Goal: Ask a question: Seek information or help from site administrators or community

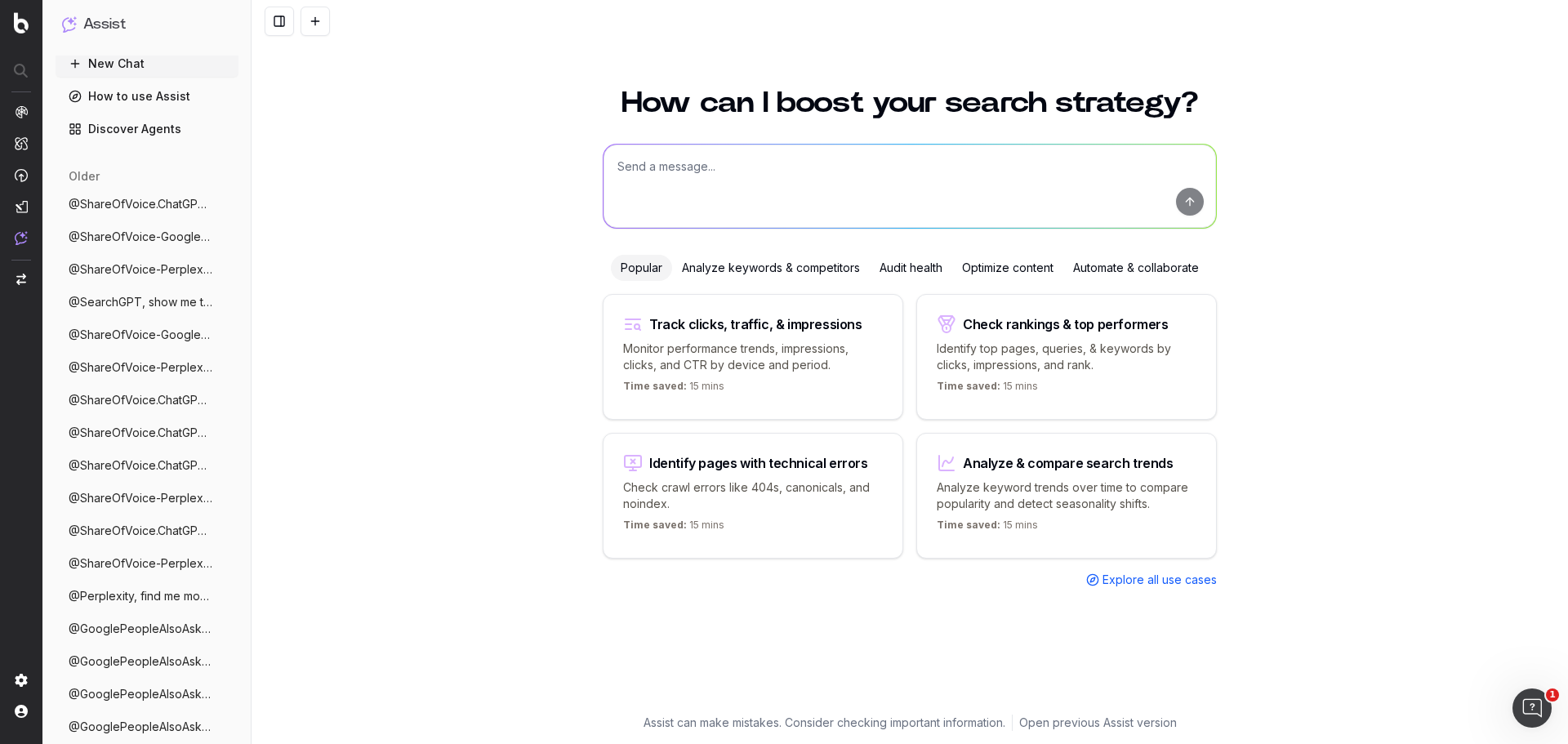
scroll to position [7, 0]
click at [154, 203] on span "@ShareOfVoice.ChatGPT, what is our visib" at bounding box center [140, 202] width 143 height 17
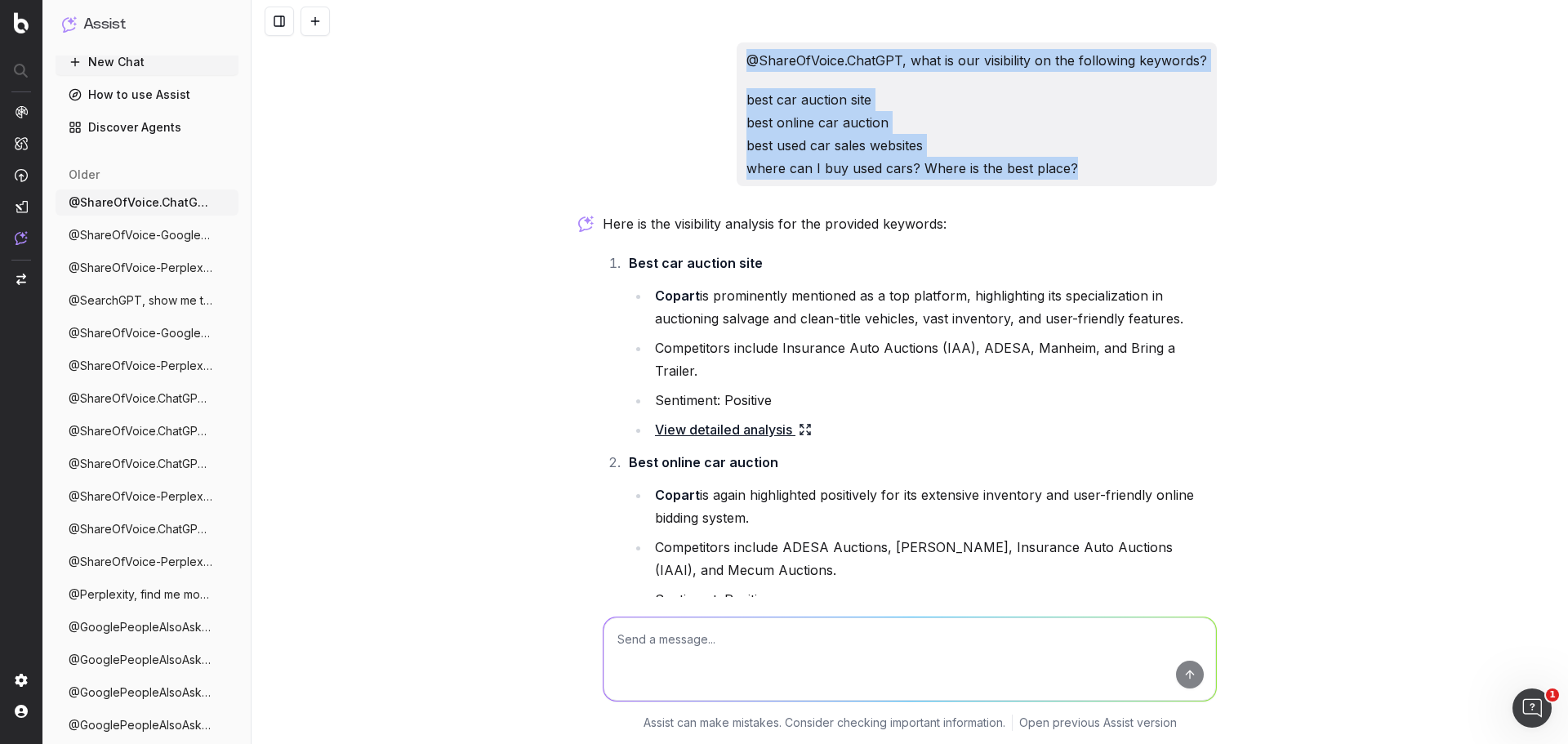
drag, startPoint x: 1075, startPoint y: 167, endPoint x: 718, endPoint y: 45, distance: 377.3
click at [718, 45] on div "@ShareOfVoice.ChatGPT, what is our visibility on the following keywords? best c…" at bounding box center [910, 114] width 614 height 143
copy div "@ShareOfVoice.ChatGPT, what is our visibility on the following keywords? best c…"
click at [108, 57] on button "New Chat" at bounding box center [147, 62] width 183 height 27
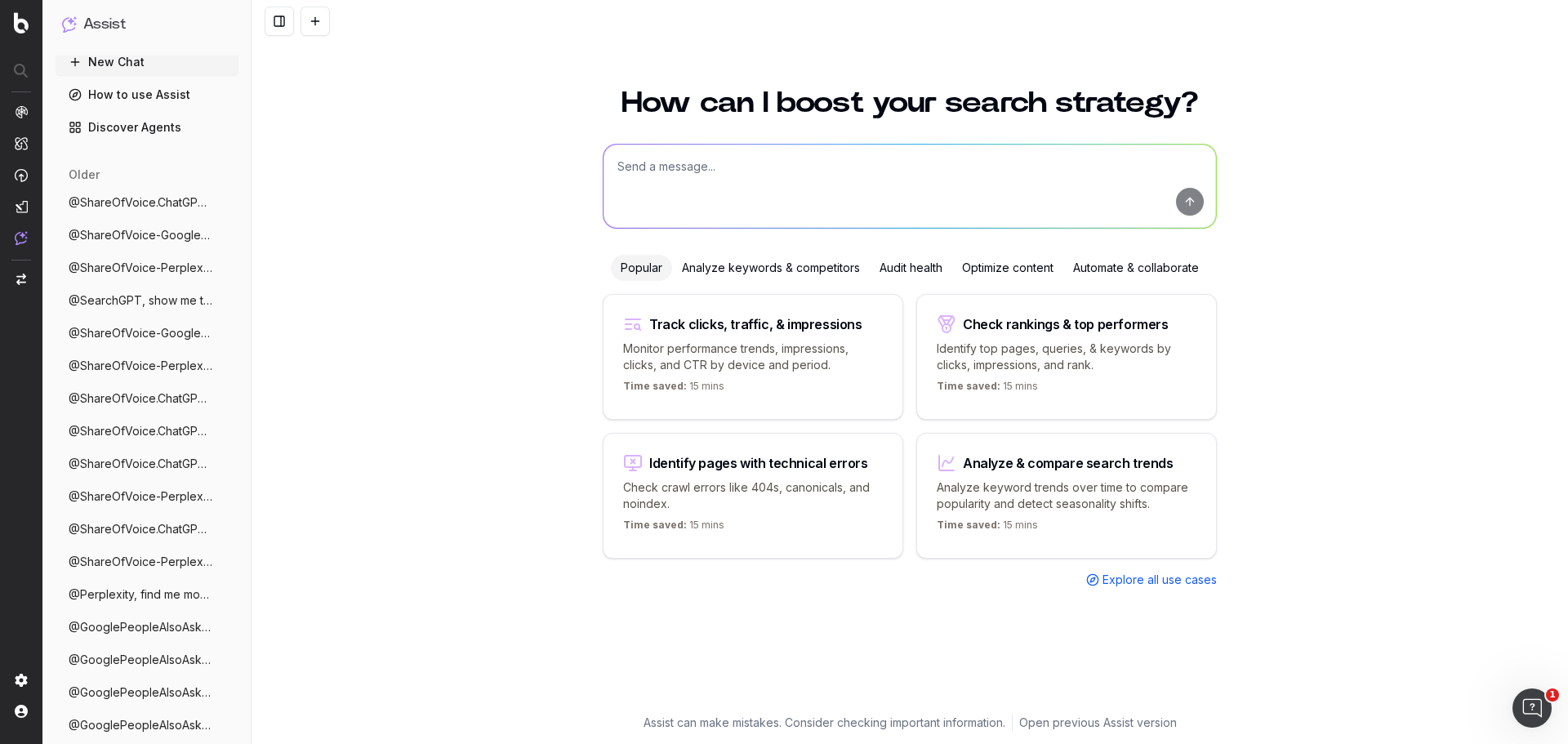
click at [713, 178] on textarea at bounding box center [910, 186] width 612 height 83
paste textarea "@ShareOfVoice.ChatGPT, what is our visibility on the following keywords? best c…"
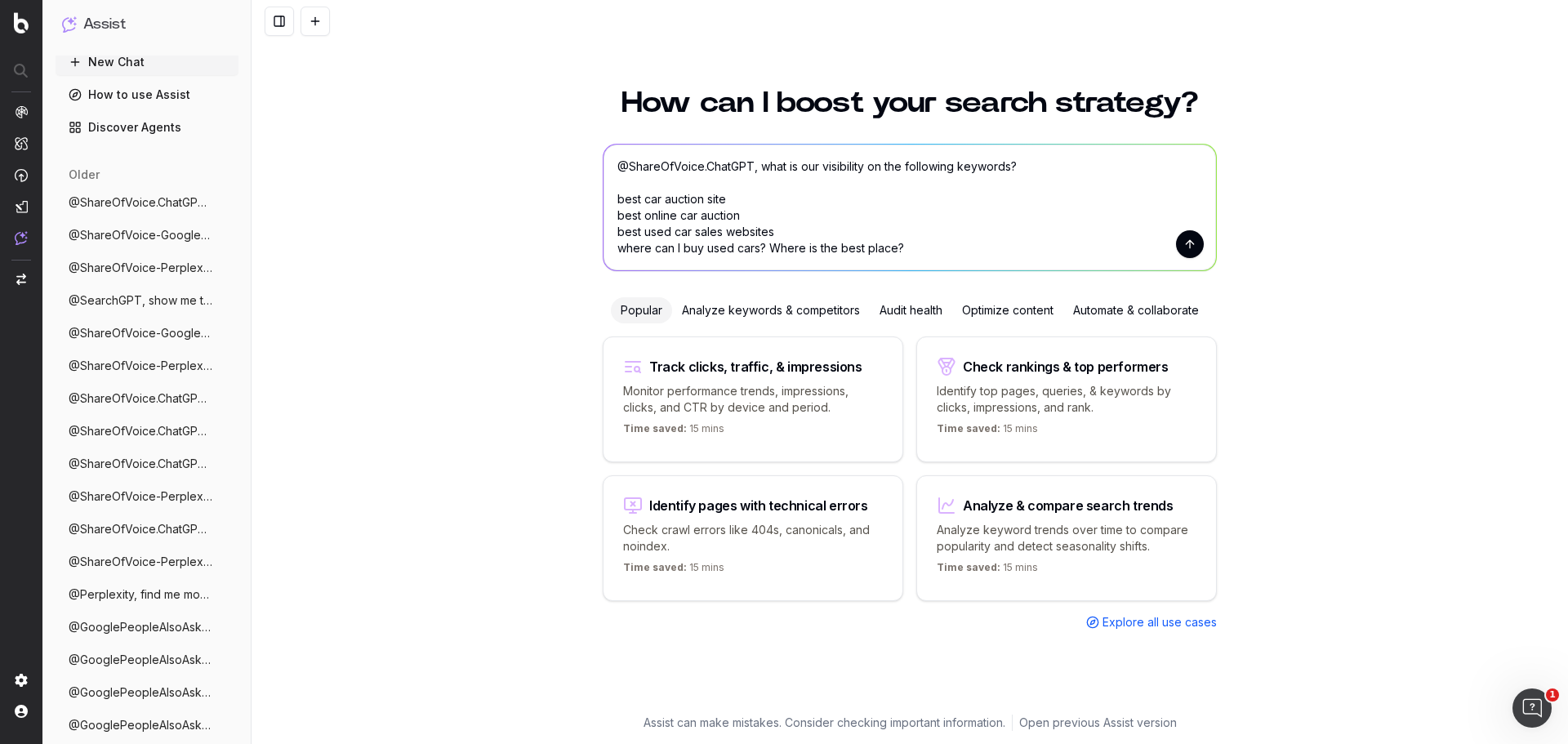
type textarea "@ShareOfVoice.ChatGPT, what is our visibility on the following keywords? best c…"
click at [1194, 247] on button "submit" at bounding box center [1189, 244] width 27 height 27
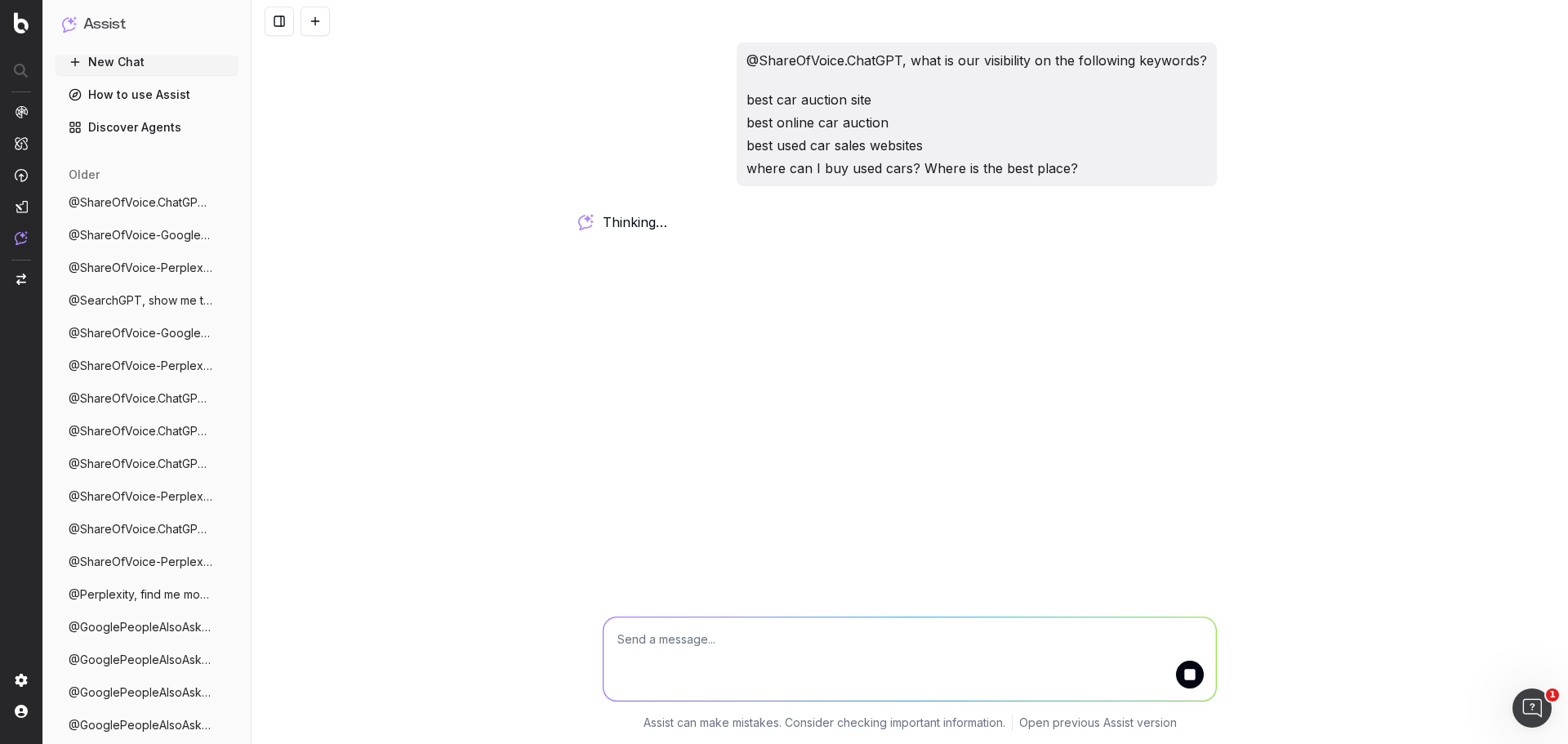
drag, startPoint x: 137, startPoint y: 64, endPoint x: 92, endPoint y: 27, distance: 58.3
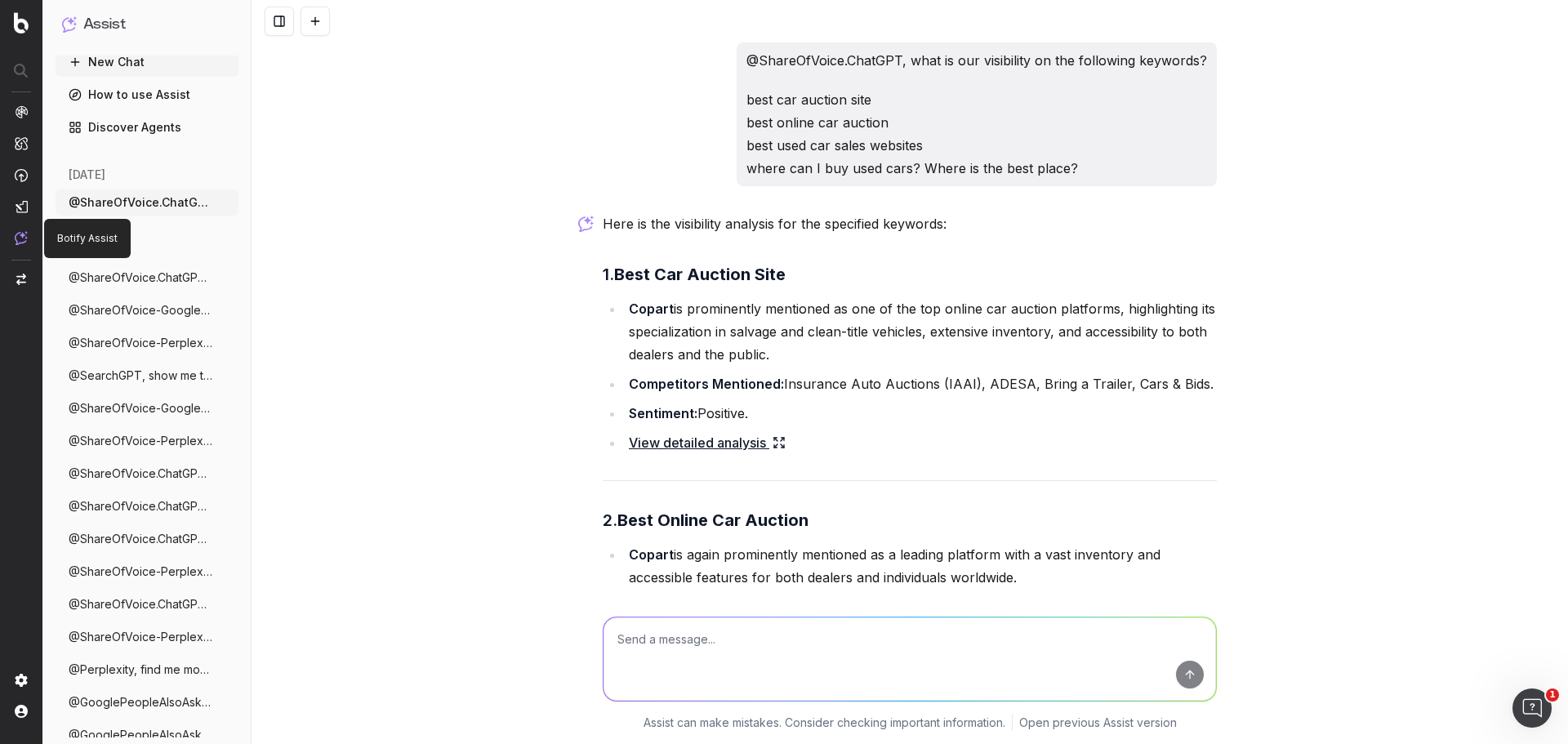
click at [132, 510] on span "@ShareOfVoice.ChatGPT, what is our visib" at bounding box center [140, 506] width 143 height 17
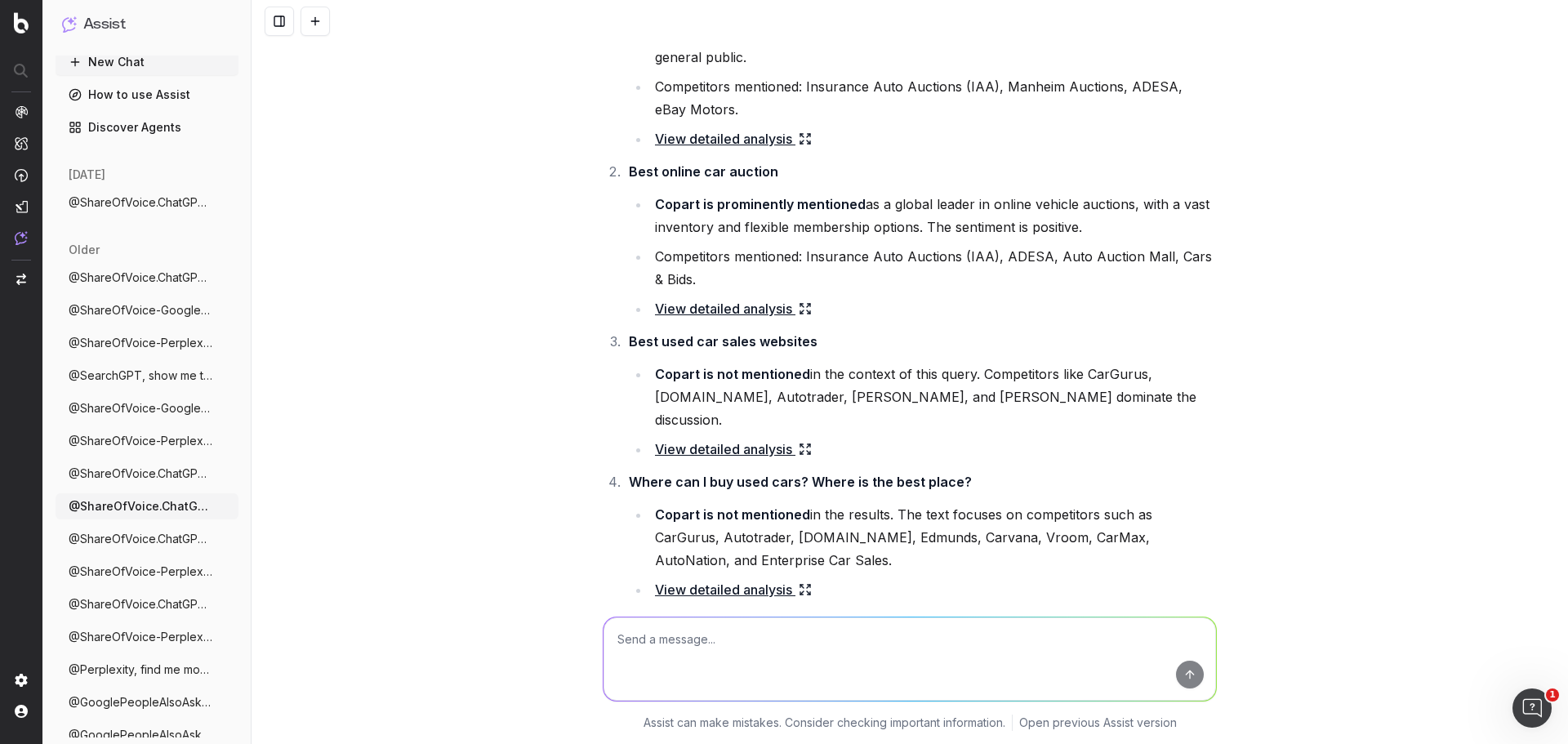
scroll to position [327, 0]
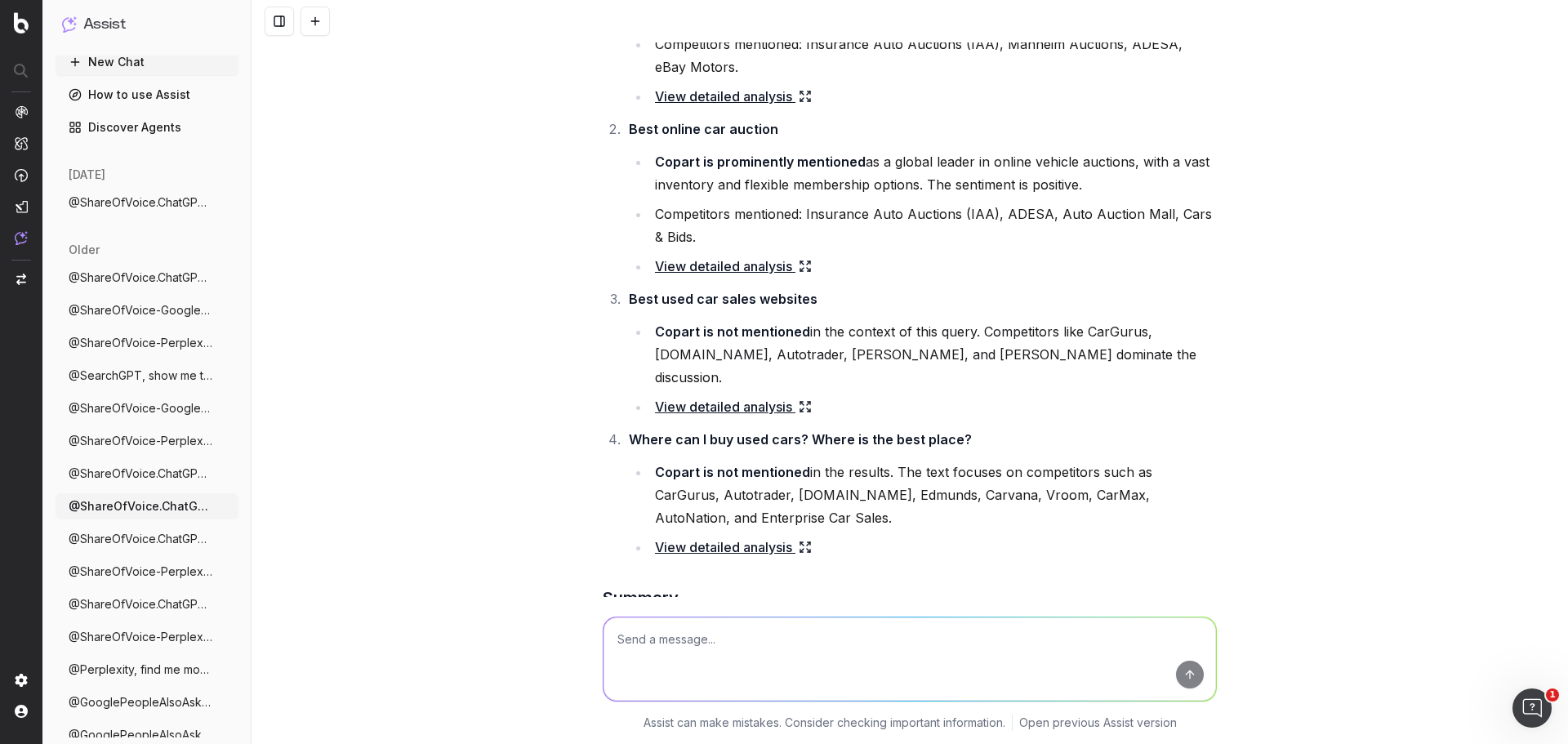
click at [128, 467] on span "@ShareOfVoice.ChatGPT, what is our visib" at bounding box center [140, 473] width 143 height 17
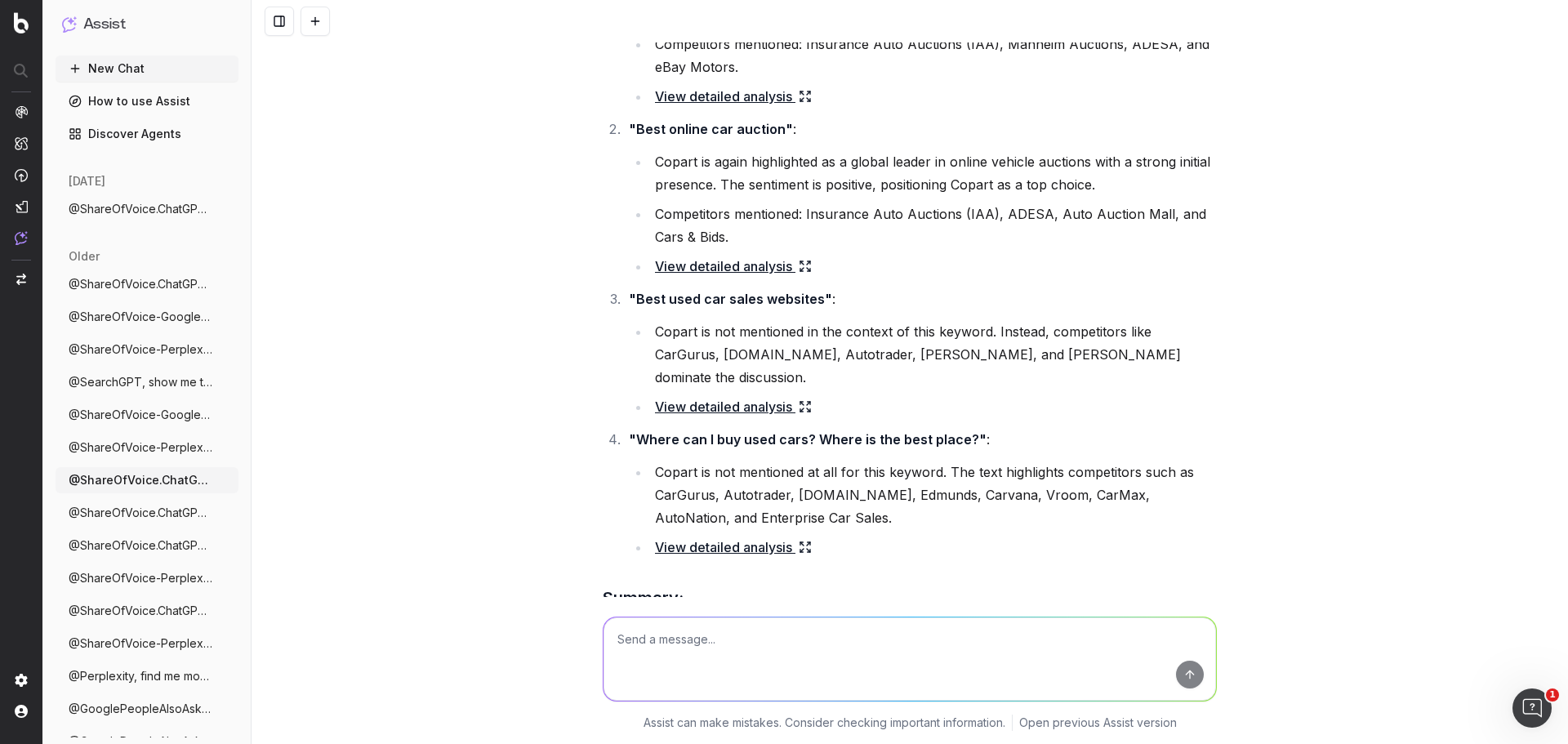
click at [129, 213] on span "@ShareOfVoice.ChatGPT, what is our visib" at bounding box center [140, 209] width 143 height 17
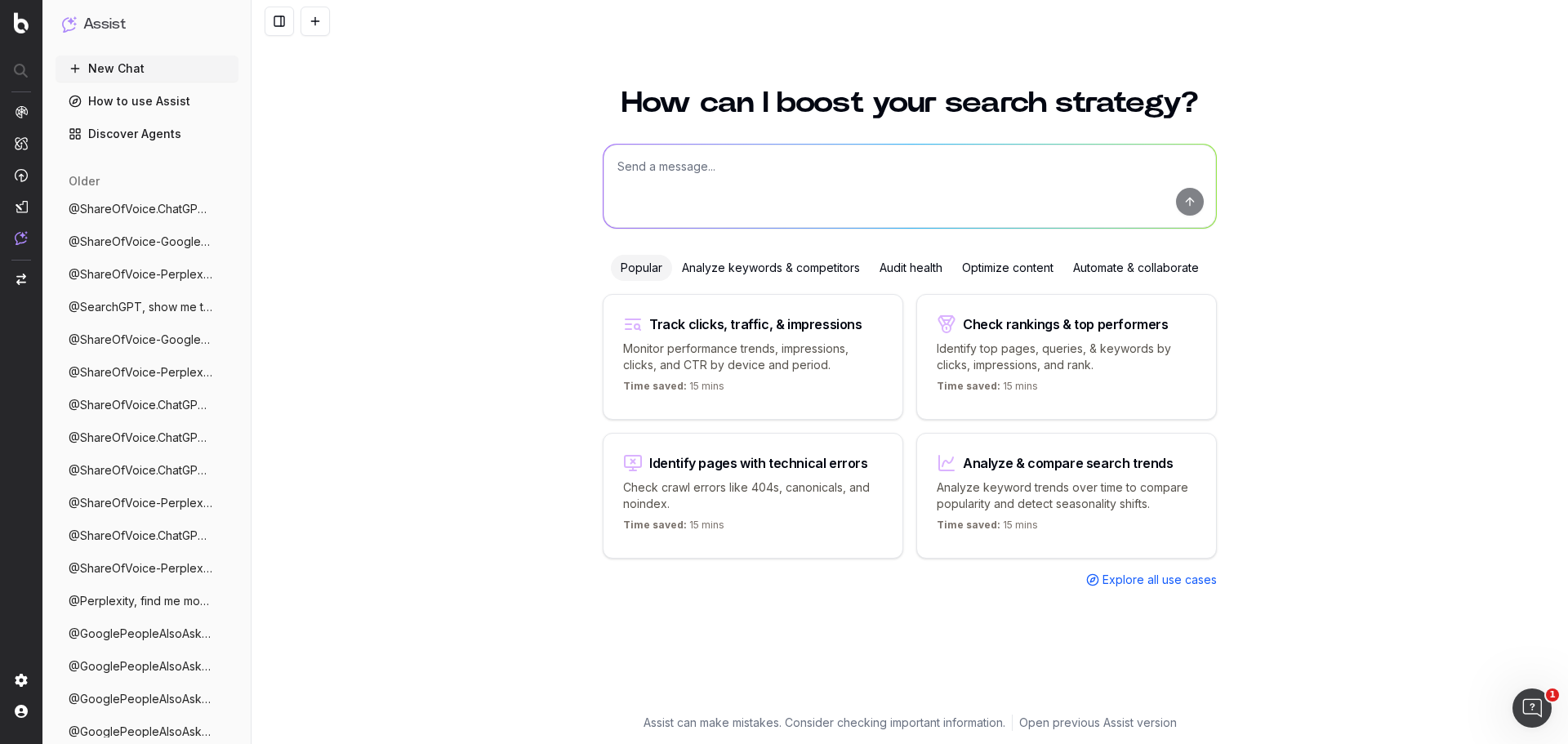
click at [141, 239] on span "@ShareOfVoice-GoogleAIMode, what is our" at bounding box center [140, 241] width 143 height 17
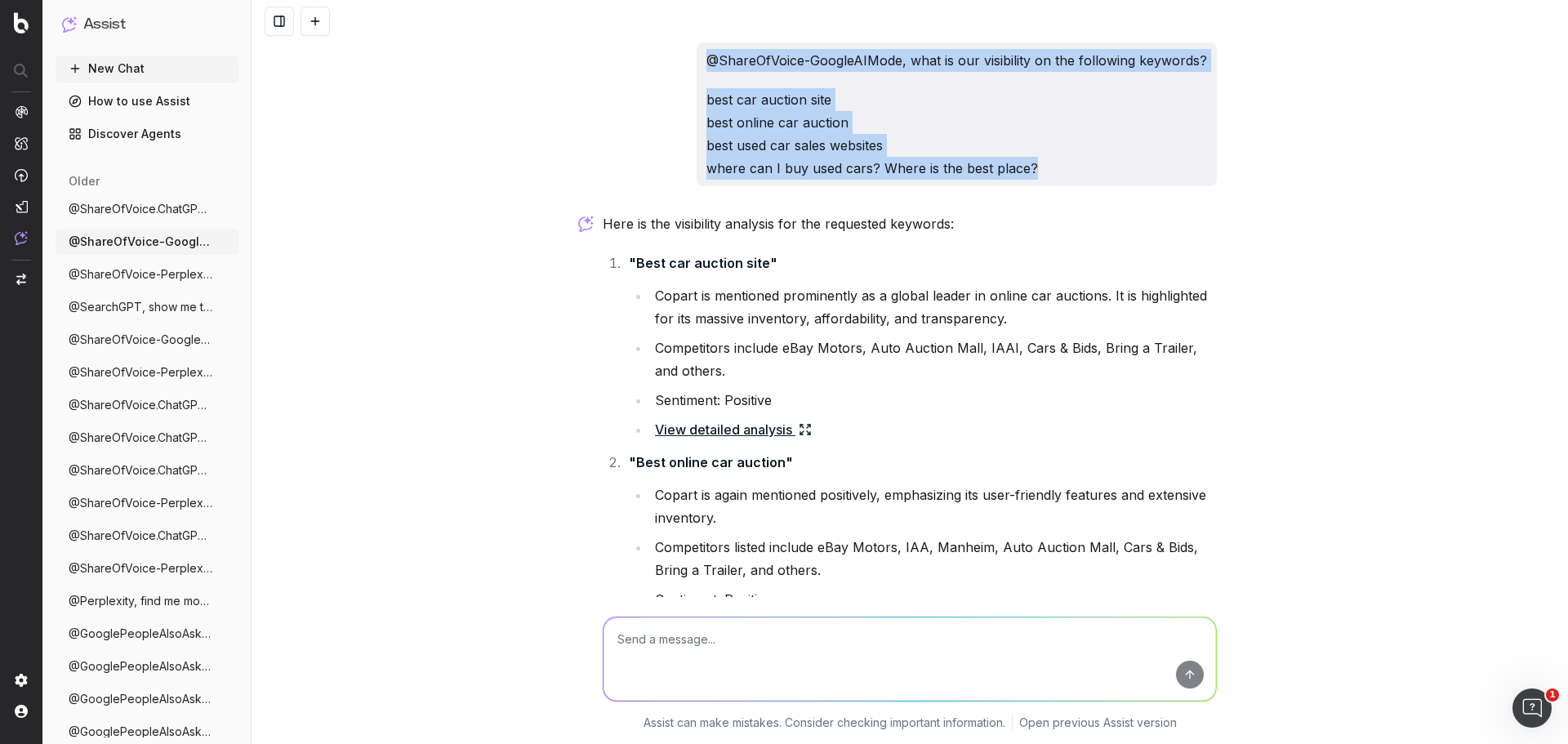
drag, startPoint x: 984, startPoint y: 160, endPoint x: 681, endPoint y: 45, distance: 324.1
click at [681, 45] on div "@ShareOfVoice-GoogleAIMode, what is our visibility on the following keywords? b…" at bounding box center [910, 114] width 614 height 143
copy div "@ShareOfVoice-GoogleAIMode, what is our visibility on the following keywords? b…"
click at [316, 17] on button at bounding box center [315, 22] width 29 height 29
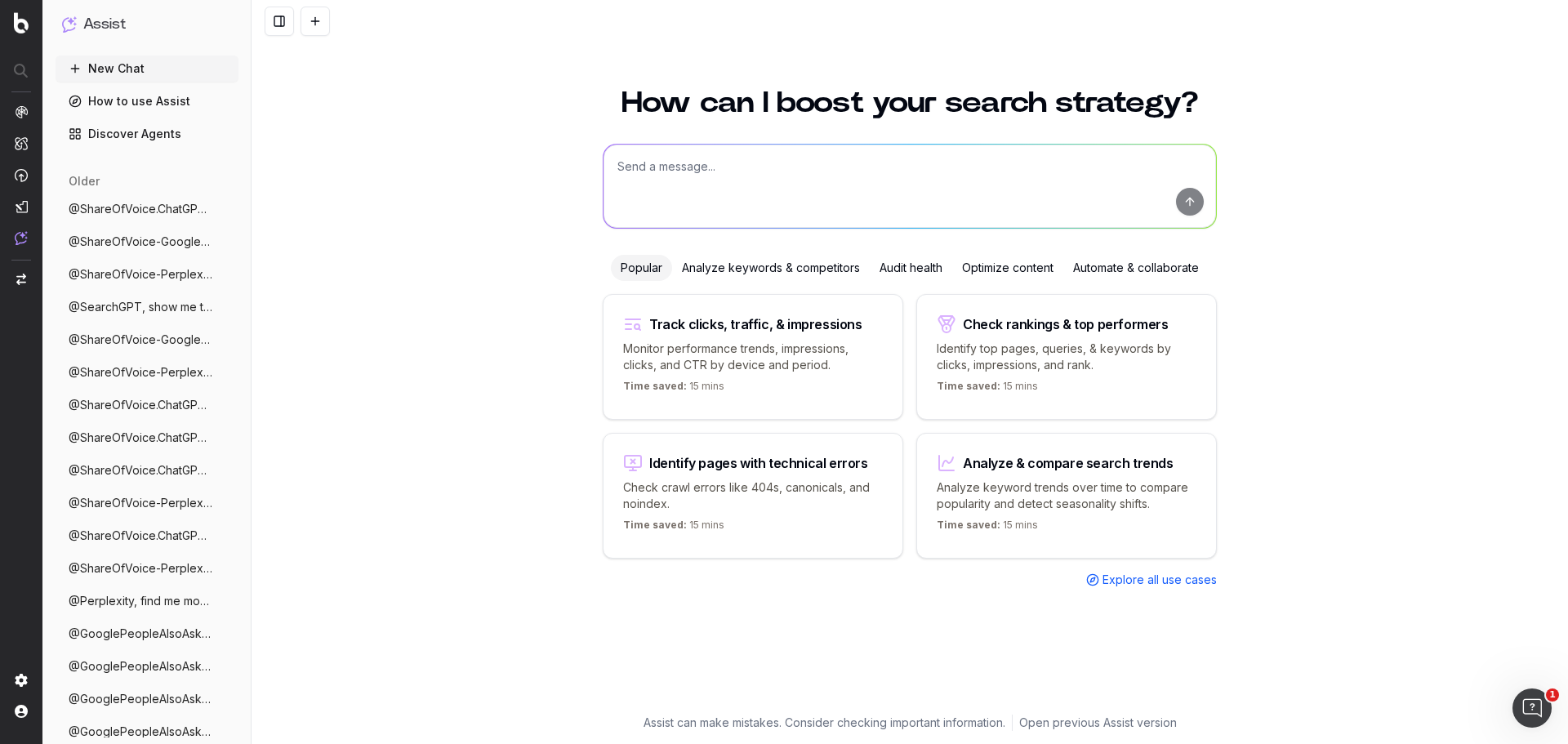
click at [674, 163] on textarea at bounding box center [910, 186] width 612 height 83
paste textarea "@ShareOfVoice-GoogleAIMode, what is our visibility on the following keywords? b…"
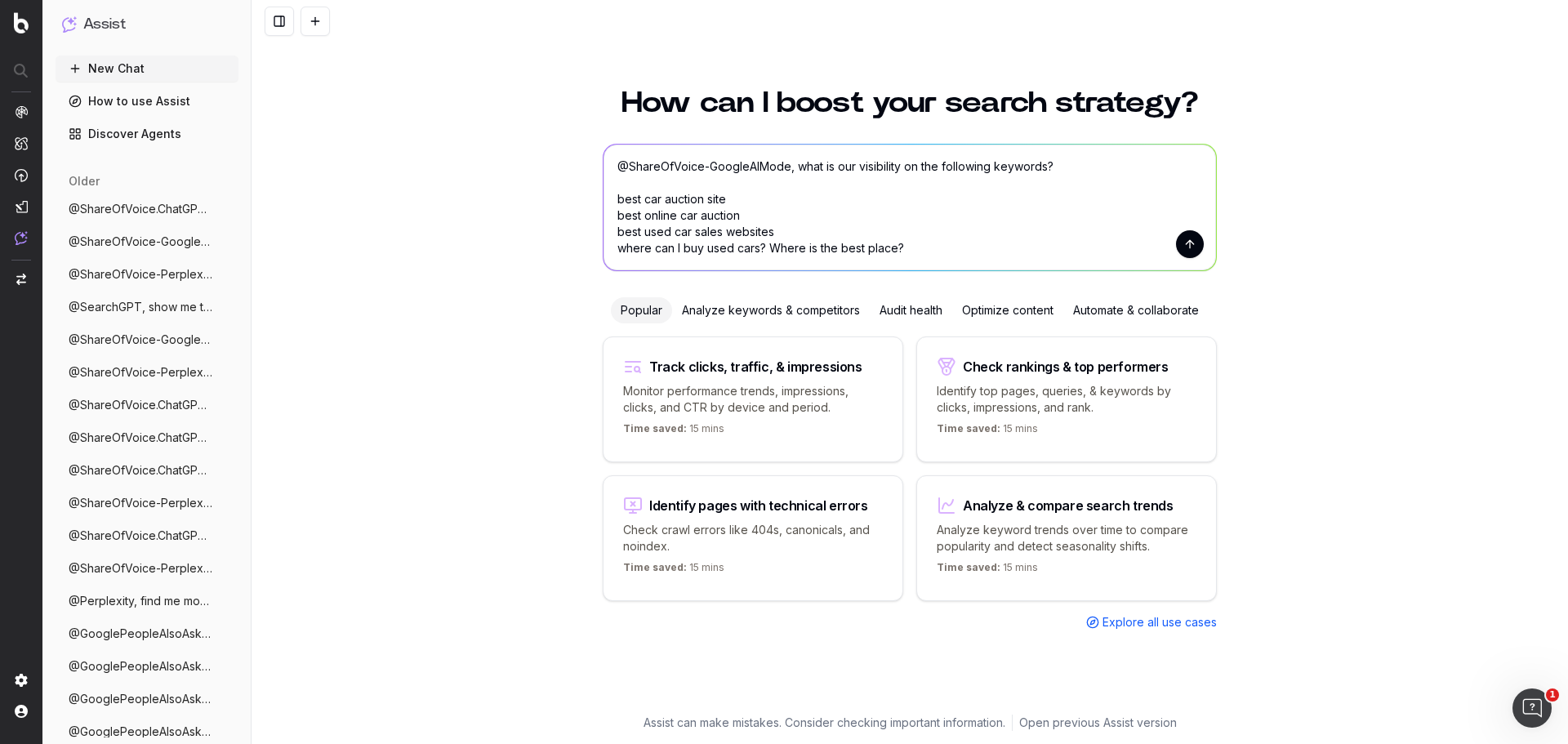
type textarea "@ShareOfVoice-GoogleAIMode, what is our visibility on the following keywords? b…"
click at [1185, 241] on button "submit" at bounding box center [1189, 244] width 27 height 27
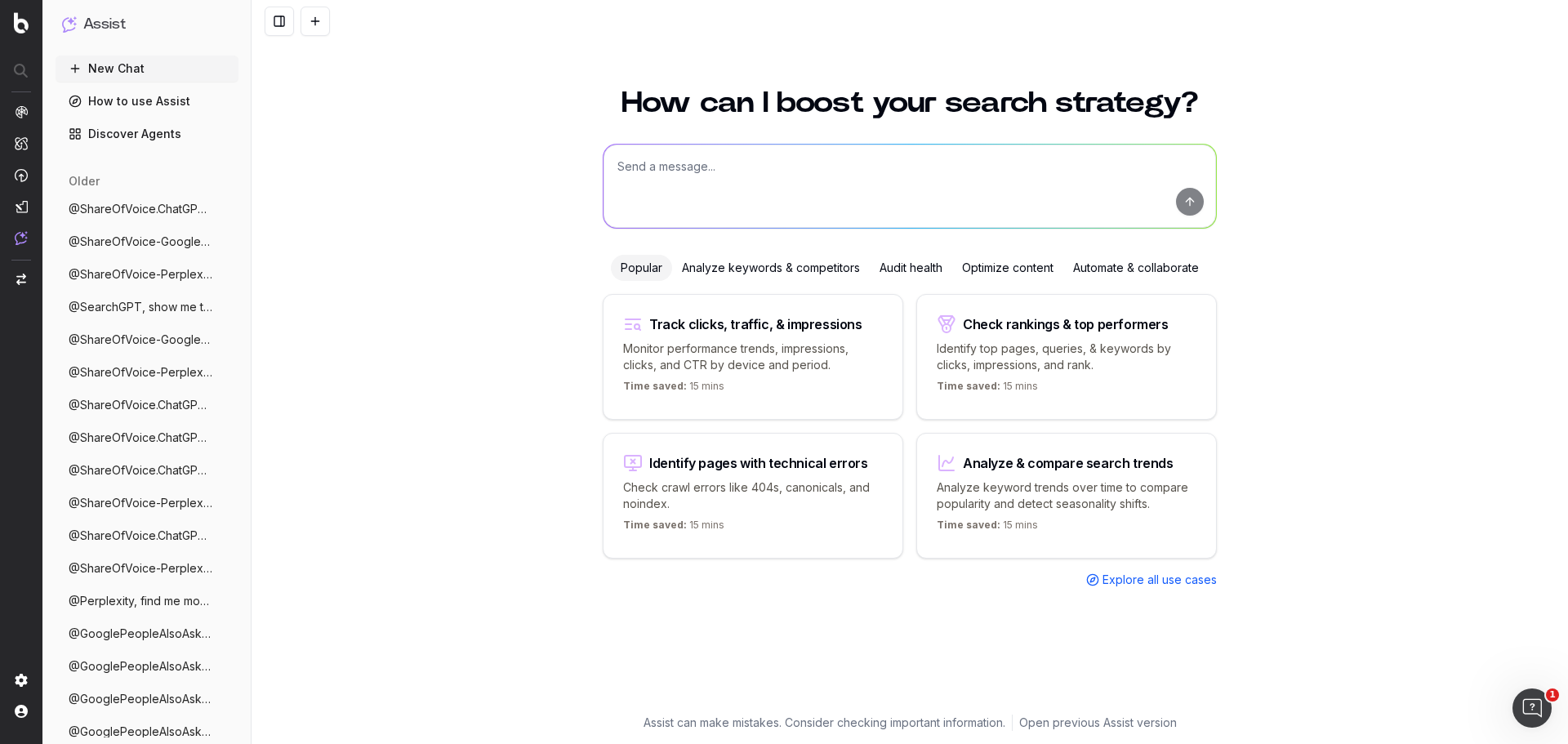
click at [166, 274] on span "@ShareOfVoice-Perplexity, what is our vi" at bounding box center [140, 274] width 143 height 17
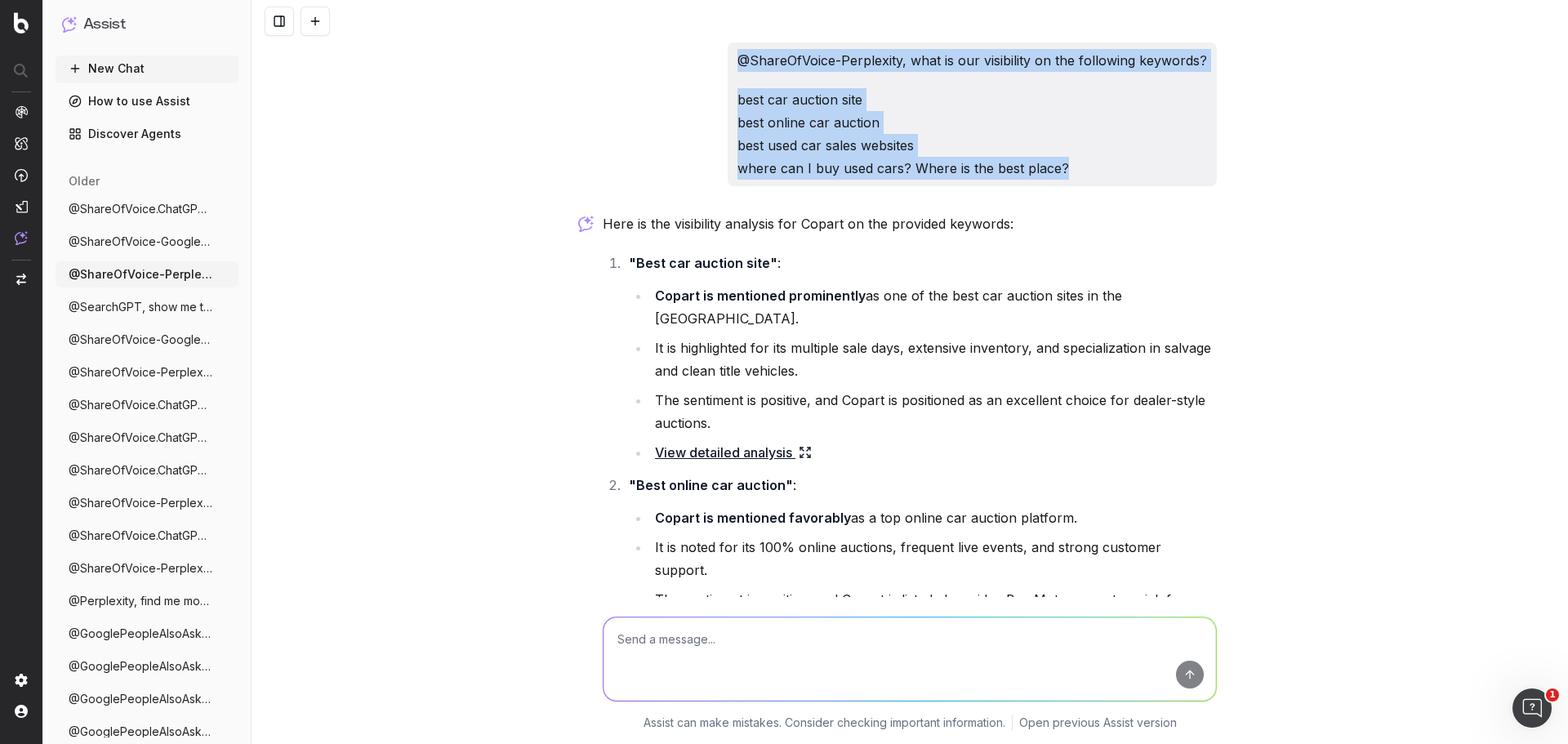
drag, startPoint x: 1081, startPoint y: 160, endPoint x: 719, endPoint y: 35, distance: 383.0
click at [719, 35] on div "@ShareOfVoice-Perplexity, what is our visibility on the following keywords? bes…" at bounding box center [909, 372] width 1316 height 744
copy div "@ShareOfVoice-Perplexity, what is our visibility on the following keywords? bes…"
click at [310, 17] on button at bounding box center [315, 22] width 29 height 29
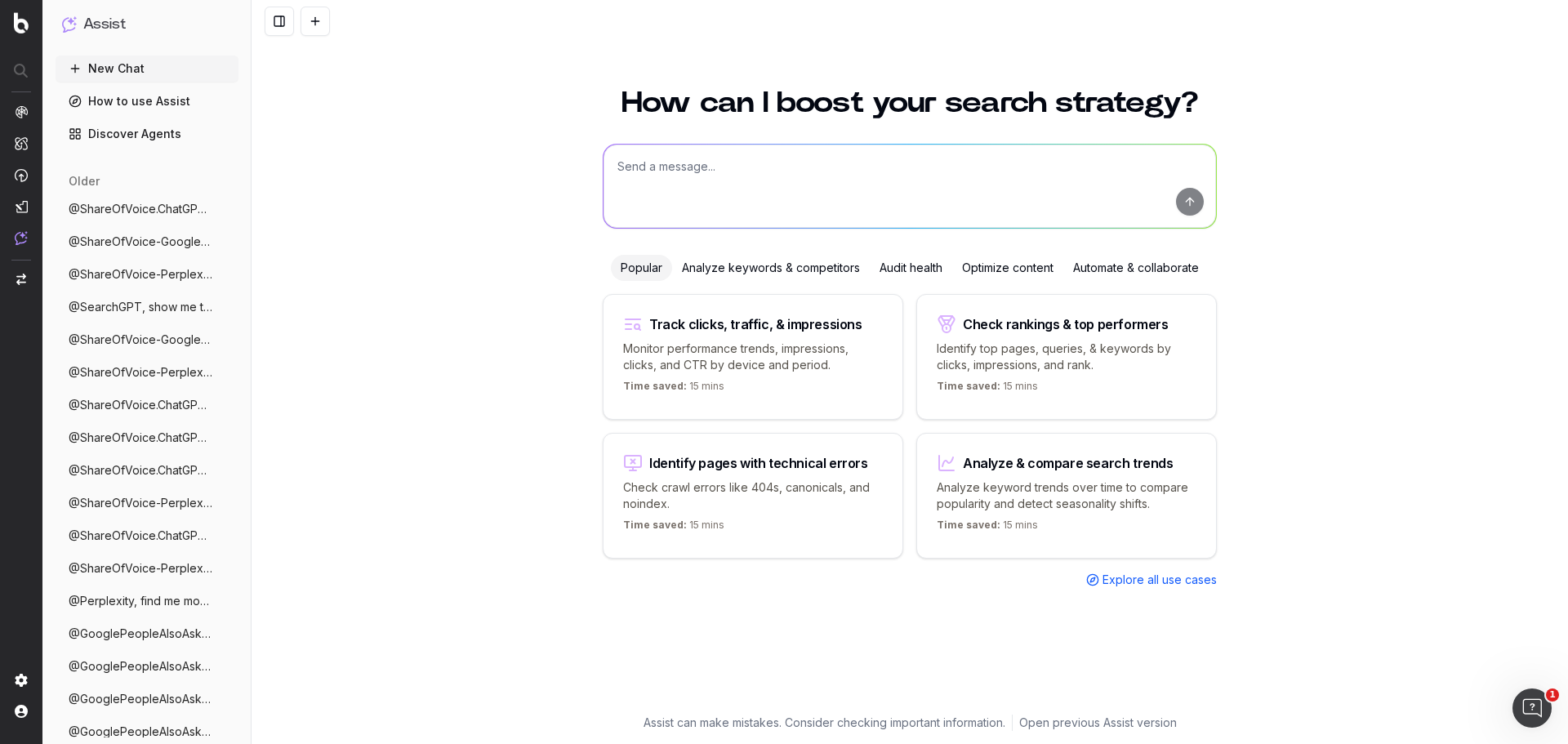
click at [709, 168] on textarea at bounding box center [910, 186] width 612 height 83
paste textarea "@ShareOfVoice-Perplexity, what is our visibility on the following keywords? bes…"
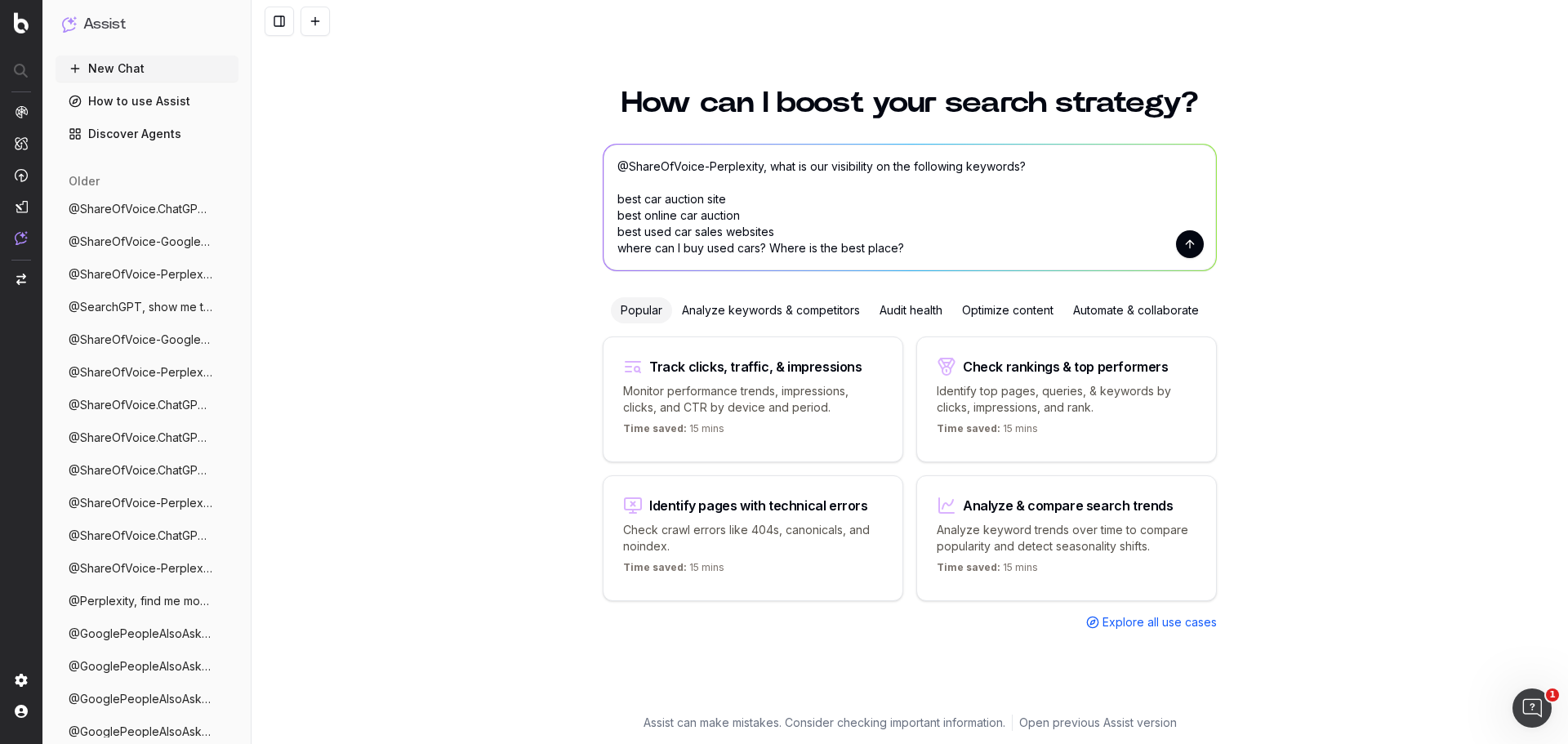
type textarea "@ShareOfVoice-Perplexity, what is our visibility on the following keywords? bes…"
click at [1180, 240] on button "submit" at bounding box center [1189, 244] width 27 height 27
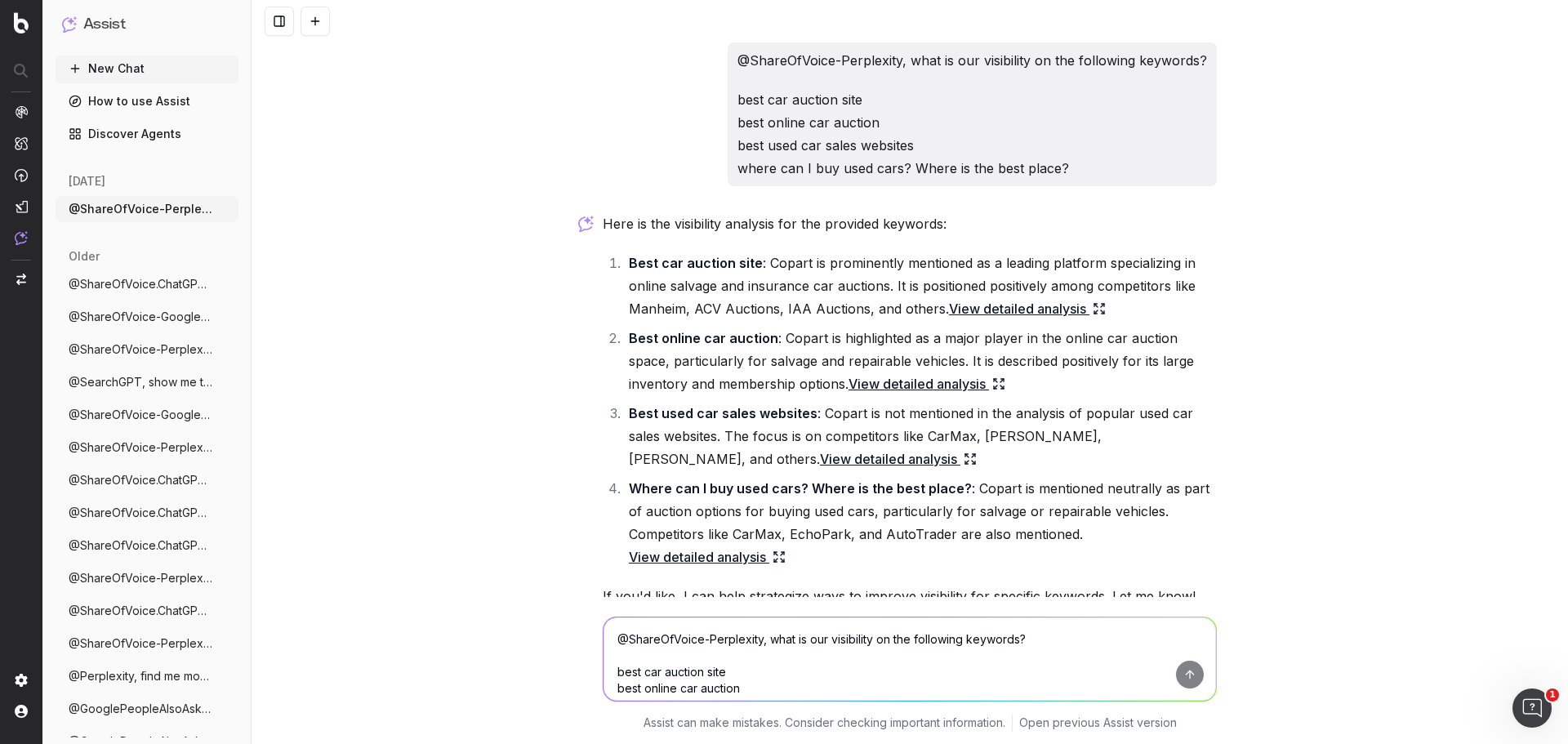
click at [367, 452] on div "@ShareOfVoice-Perplexity, what is our visibility on the following keywords? bes…" at bounding box center [909, 372] width 1316 height 744
